Goal: Navigation & Orientation: Find specific page/section

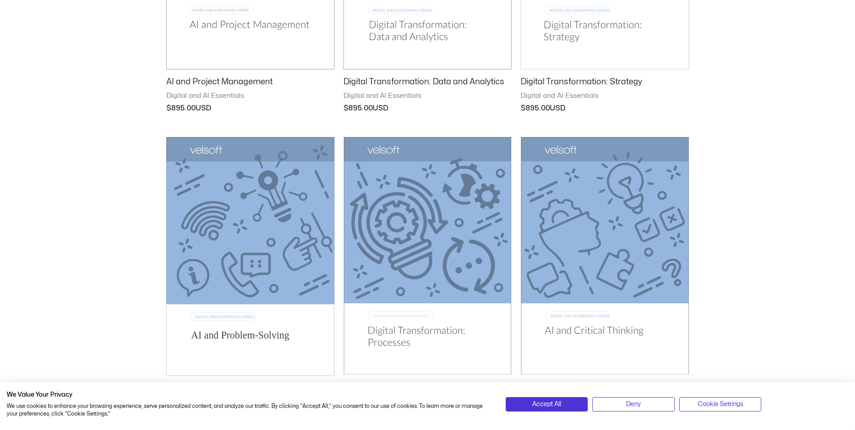
scroll to position [1126, 0]
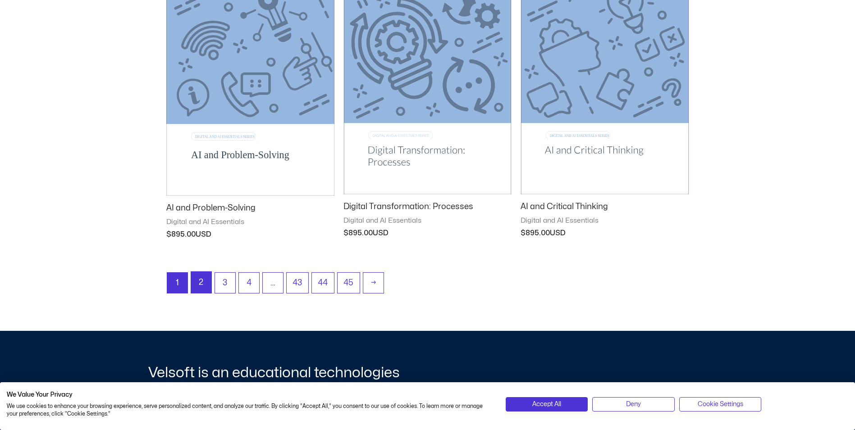
click at [205, 199] on link "2" at bounding box center [201, 282] width 20 height 21
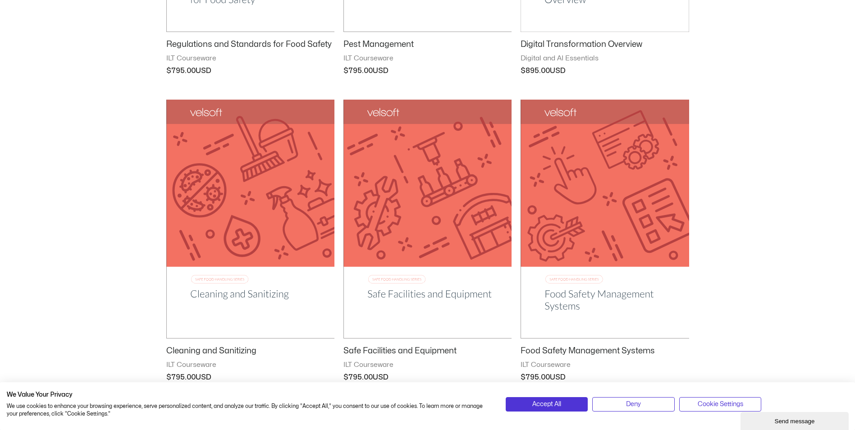
scroll to position [1126, 0]
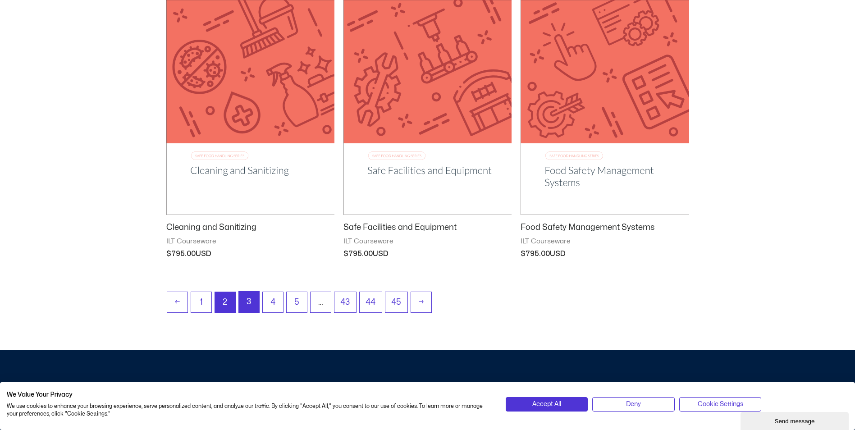
click at [253, 304] on link "3" at bounding box center [249, 301] width 20 height 21
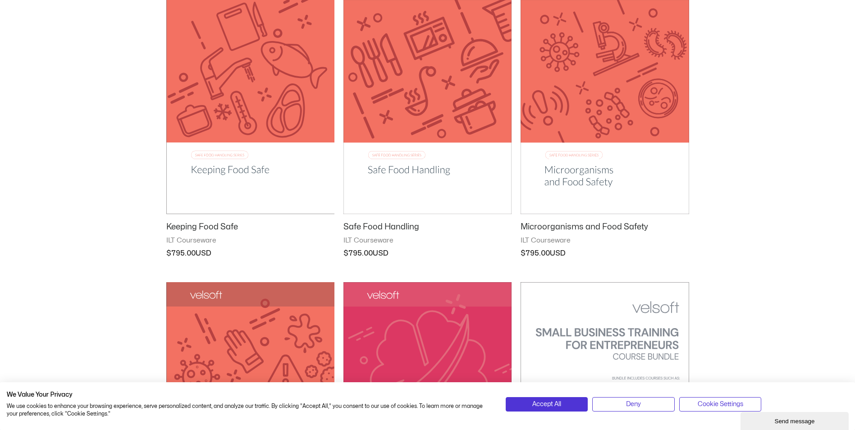
scroll to position [1081, 0]
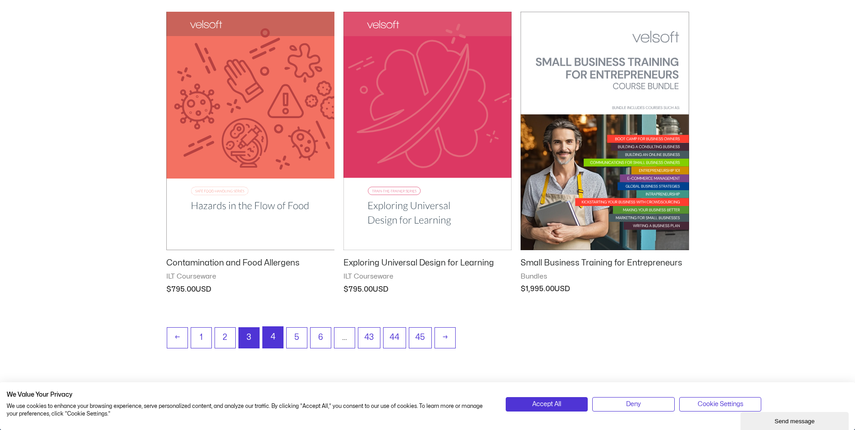
click at [271, 334] on link "4" at bounding box center [273, 337] width 20 height 21
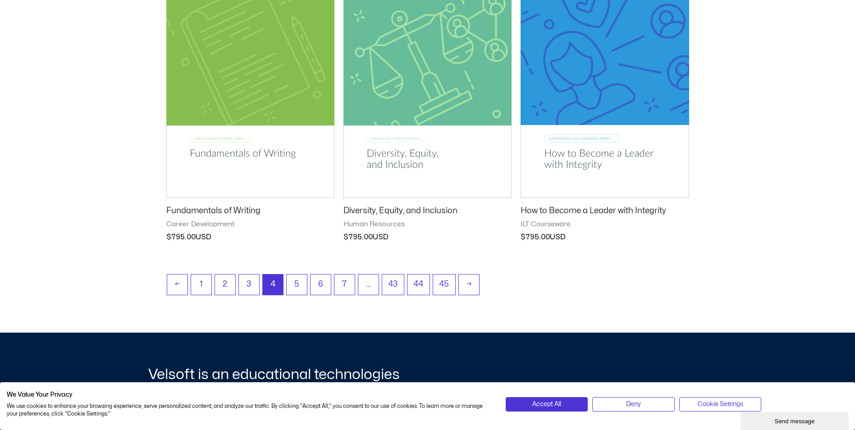
scroll to position [1171, 0]
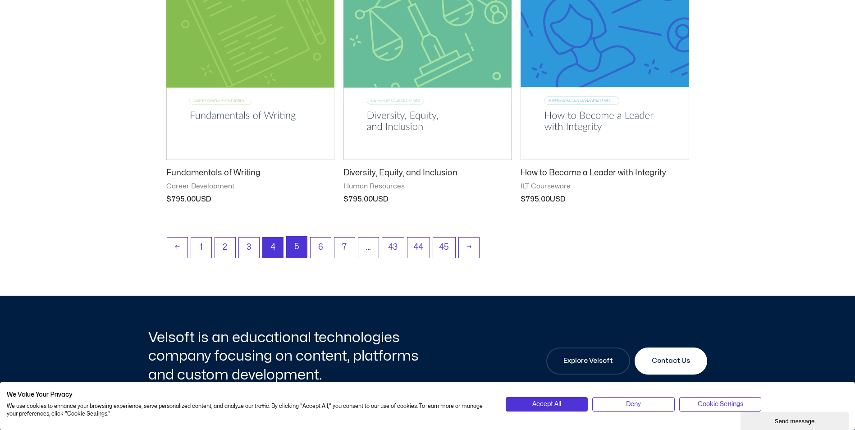
click at [298, 249] on link "5" at bounding box center [297, 247] width 20 height 21
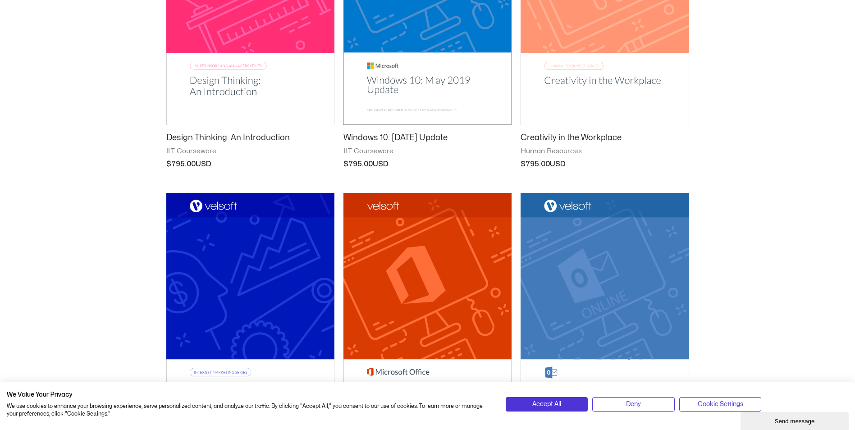
scroll to position [1126, 0]
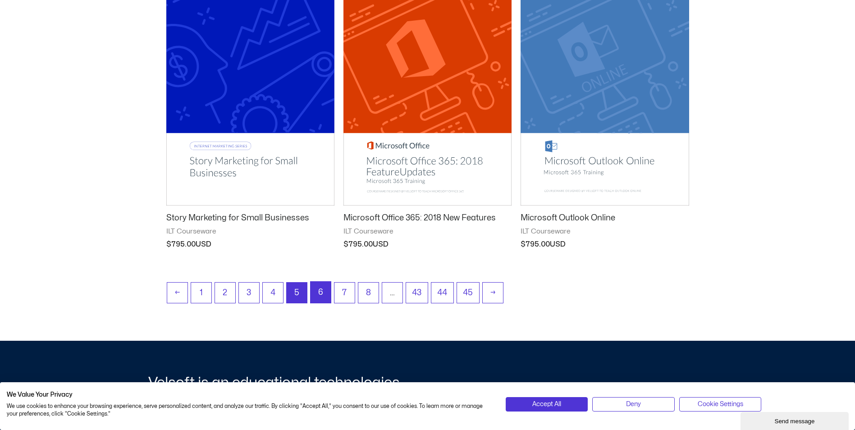
click at [326, 292] on link "6" at bounding box center [320, 292] width 20 height 21
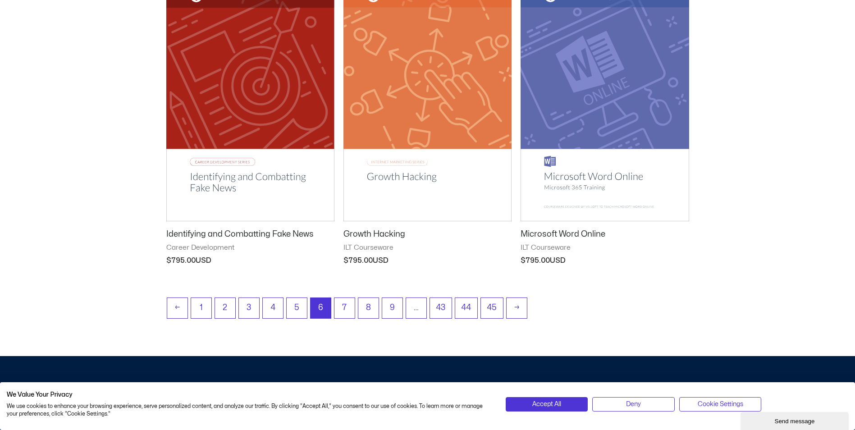
scroll to position [1126, 0]
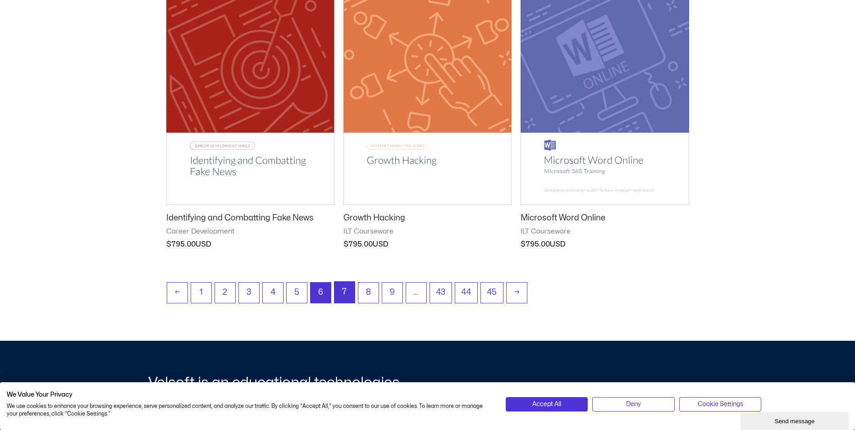
click at [348, 291] on link "7" at bounding box center [344, 292] width 20 height 21
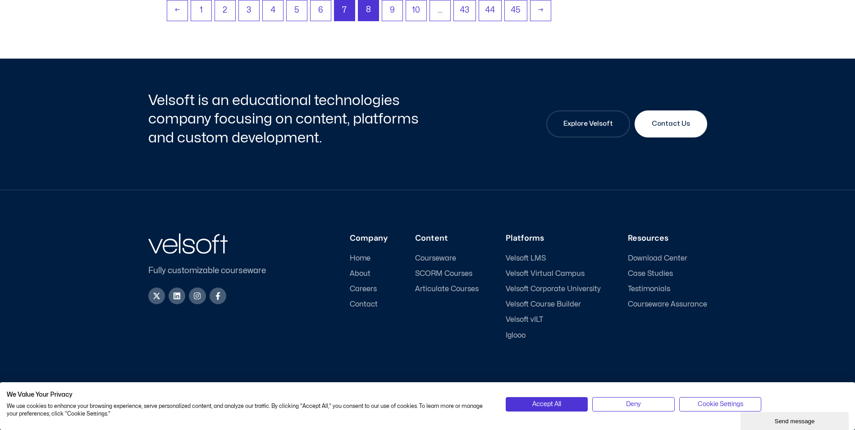
click at [367, 11] on link "8" at bounding box center [368, 10] width 20 height 21
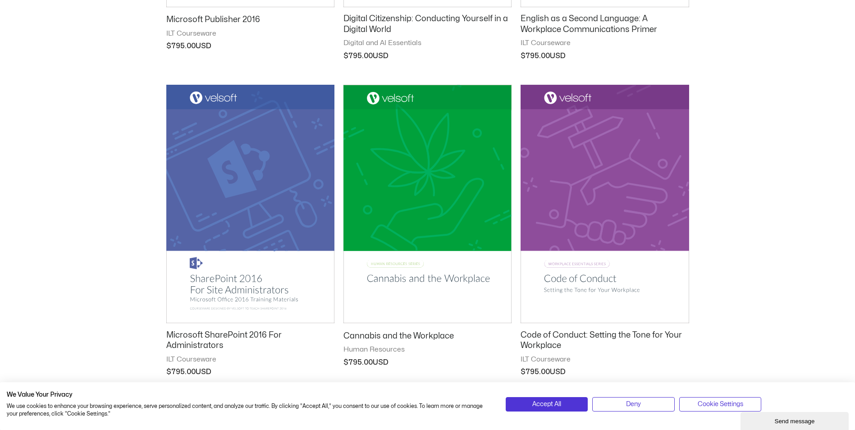
scroll to position [1126, 0]
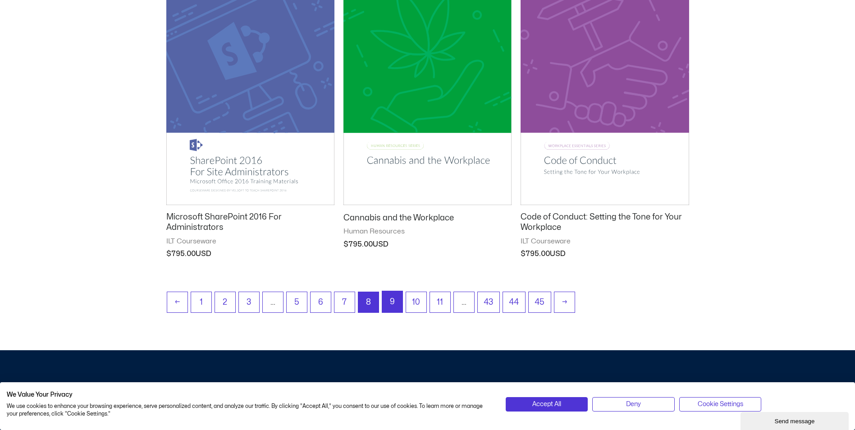
click at [394, 305] on link "9" at bounding box center [392, 301] width 20 height 21
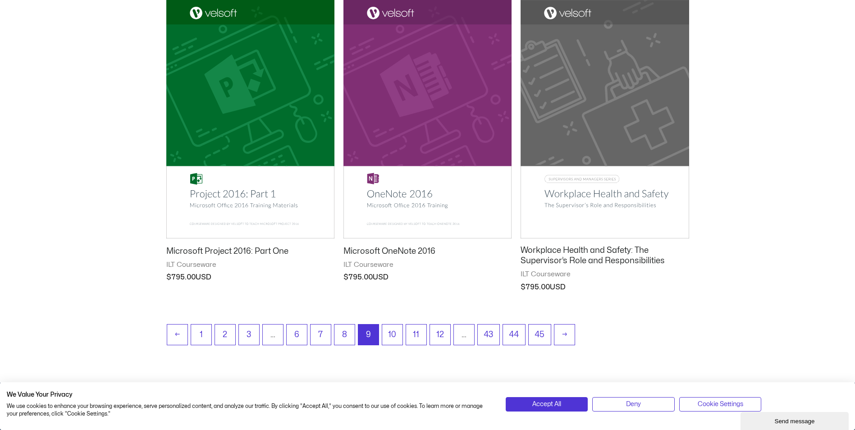
scroll to position [1352, 0]
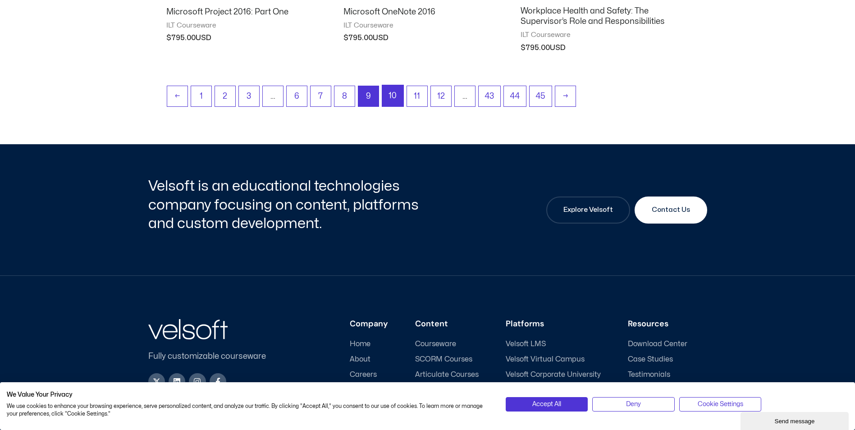
click at [389, 103] on link "10" at bounding box center [392, 95] width 21 height 21
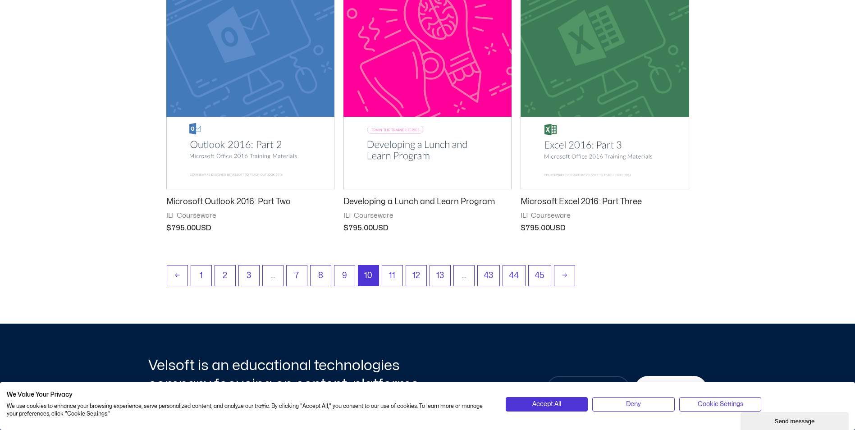
scroll to position [1128, 0]
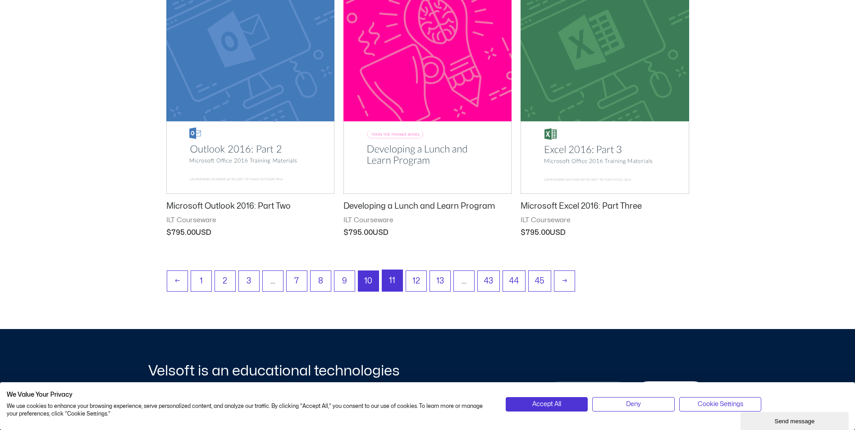
click at [387, 280] on link "11" at bounding box center [392, 280] width 20 height 21
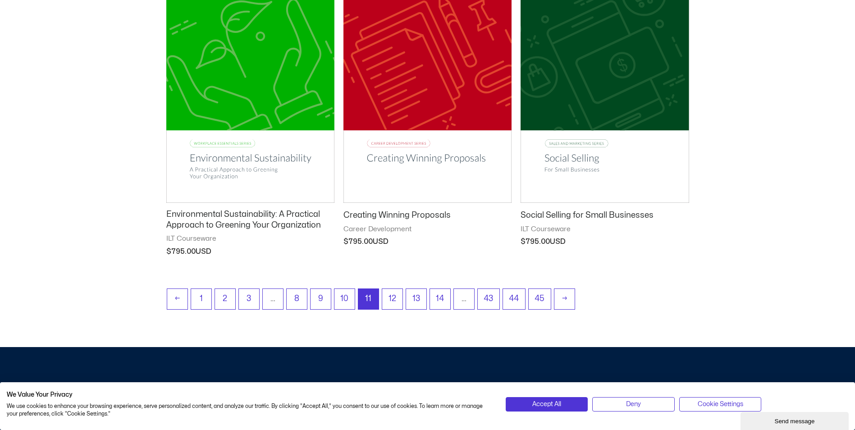
scroll to position [1126, 0]
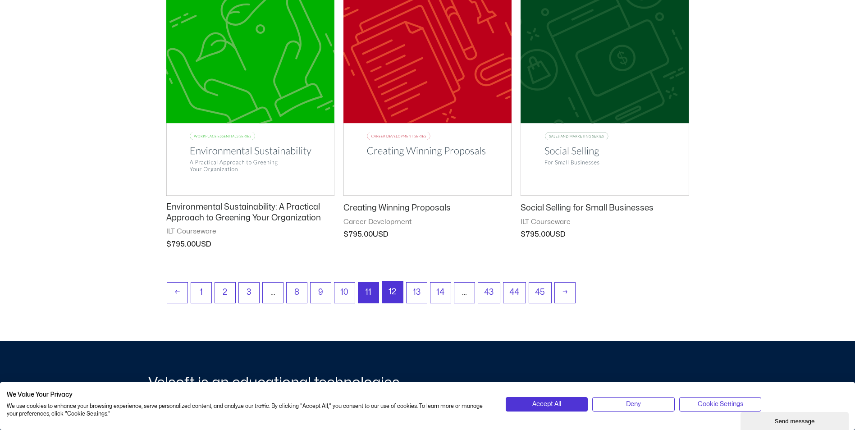
click at [394, 293] on link "12" at bounding box center [392, 292] width 21 height 21
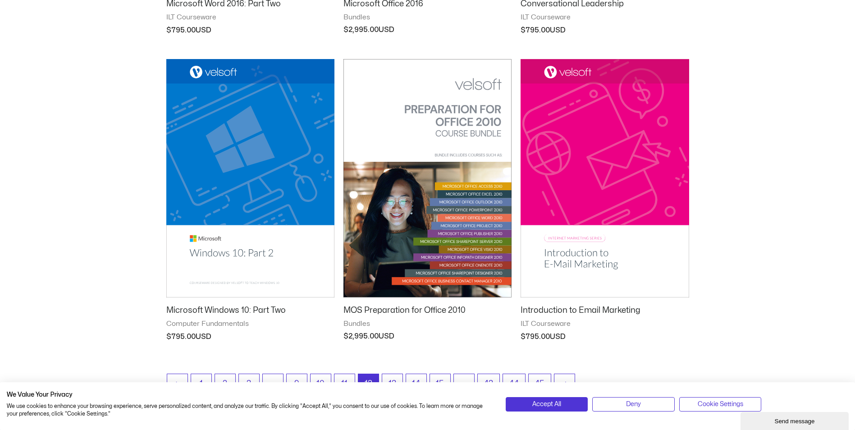
scroll to position [1126, 0]
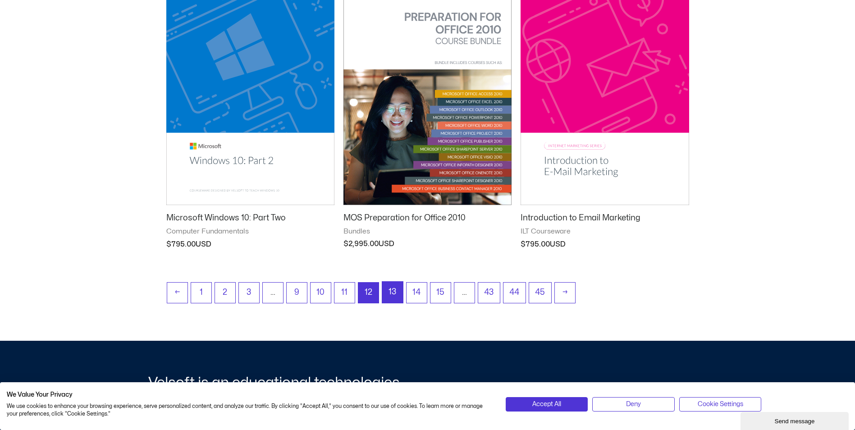
click at [394, 291] on link "13" at bounding box center [392, 292] width 21 height 21
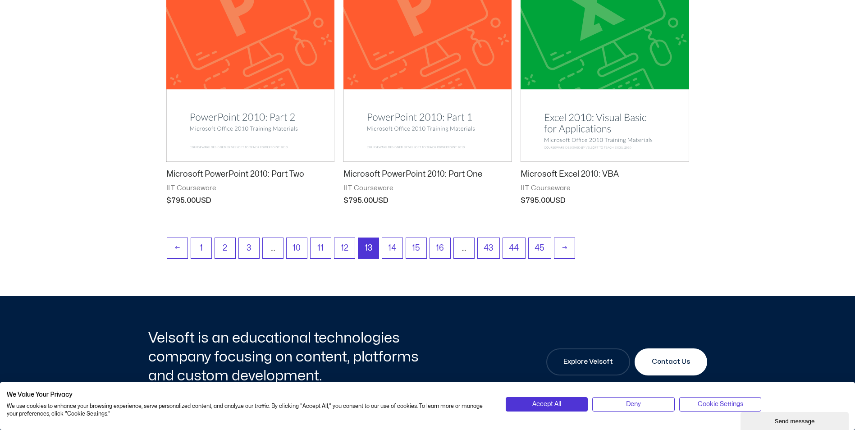
scroll to position [1352, 0]
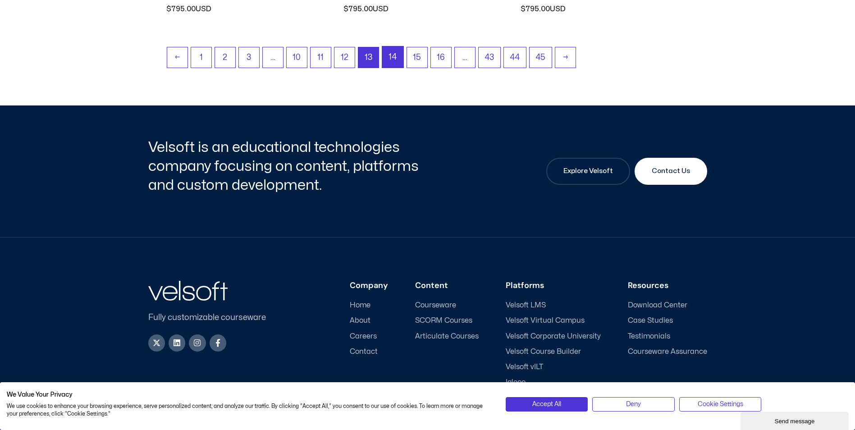
click at [389, 56] on link "14" at bounding box center [392, 56] width 21 height 21
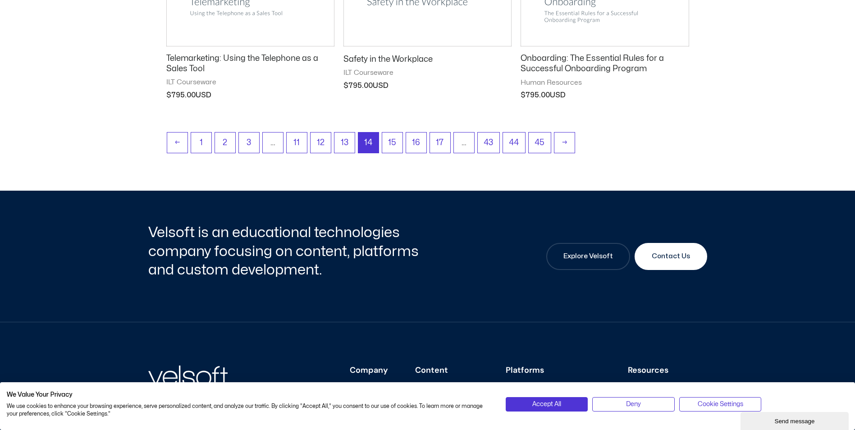
scroll to position [1216, 0]
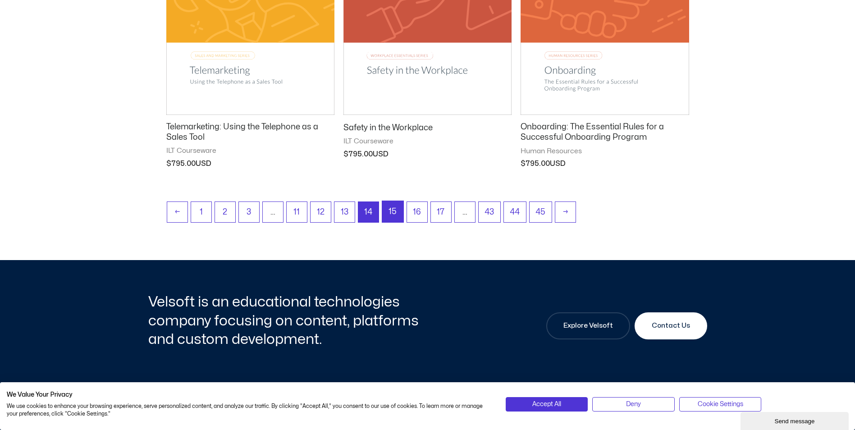
click at [396, 210] on link "15" at bounding box center [392, 211] width 21 height 21
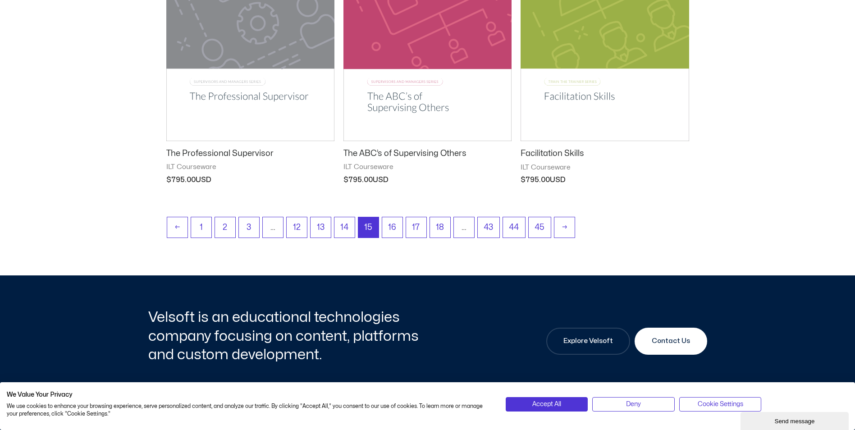
scroll to position [1216, 0]
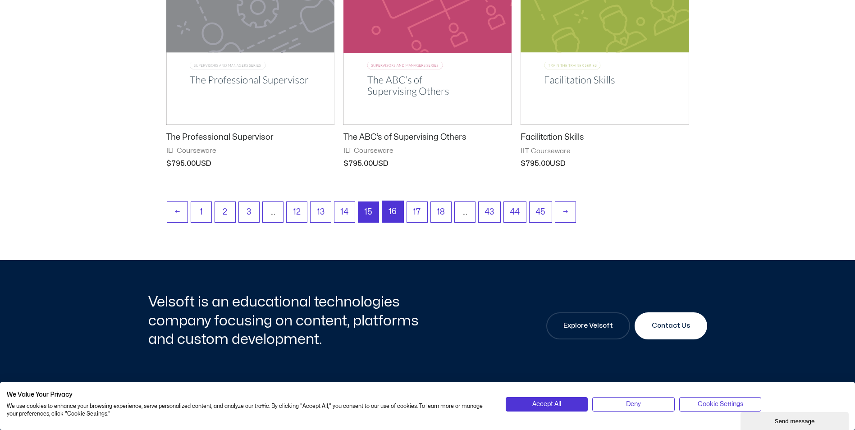
click at [393, 213] on link "16" at bounding box center [392, 211] width 21 height 21
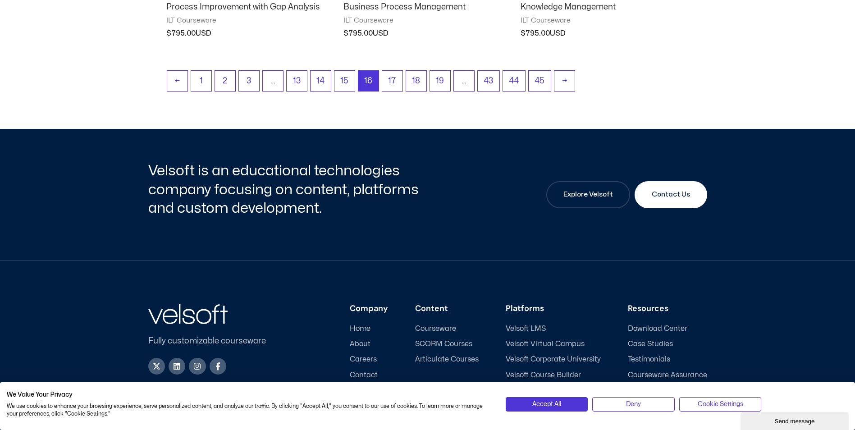
scroll to position [1352, 0]
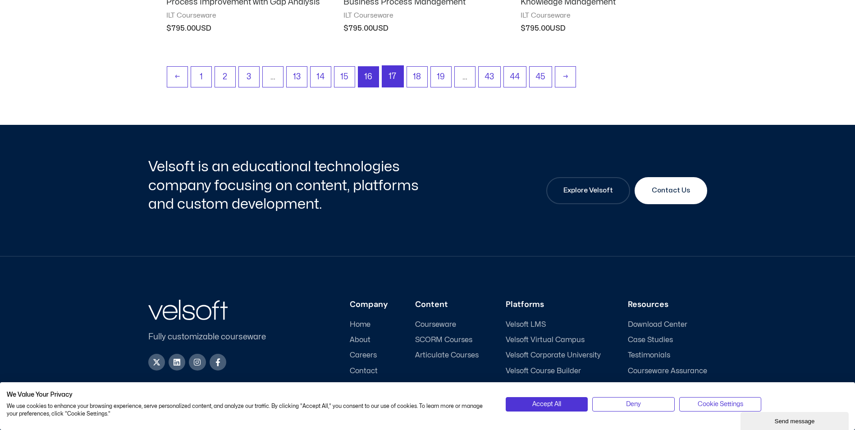
click at [399, 72] on link "17" at bounding box center [392, 76] width 21 height 21
